Goal: Communication & Community: Ask a question

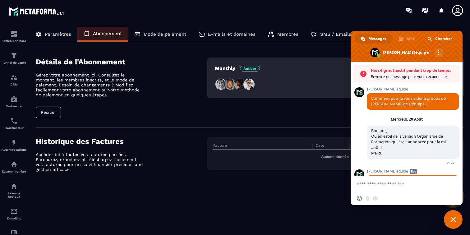
scroll to position [579, 0]
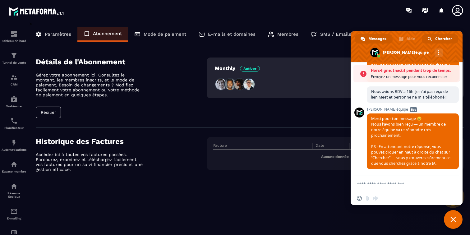
click at [438, 37] on span "Chercher" at bounding box center [443, 38] width 17 height 9
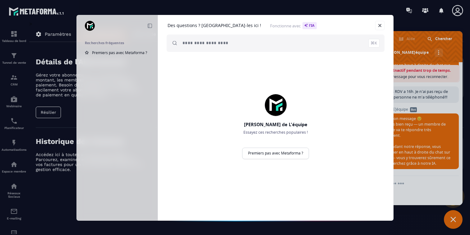
click at [369, 38] on input "search" at bounding box center [281, 43] width 197 height 17
click at [383, 28] on link at bounding box center [379, 25] width 9 height 9
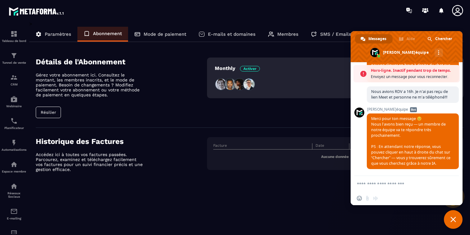
click at [377, 40] on span "Messages" at bounding box center [377, 38] width 18 height 9
click at [379, 185] on textarea "Entrez votre message..." at bounding box center [400, 184] width 87 height 16
type textarea "**********"
